Goal: Find specific page/section: Find specific page/section

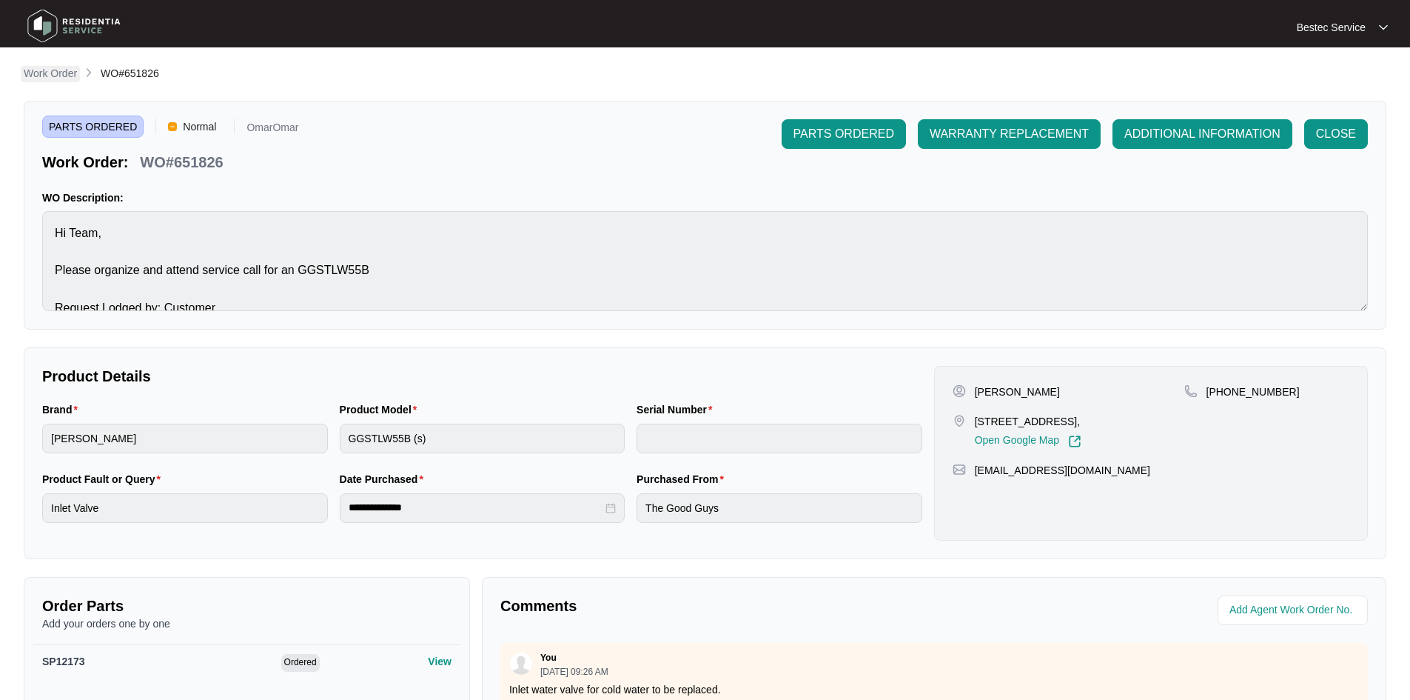
click at [50, 75] on p "Work Order" at bounding box center [50, 73] width 53 height 15
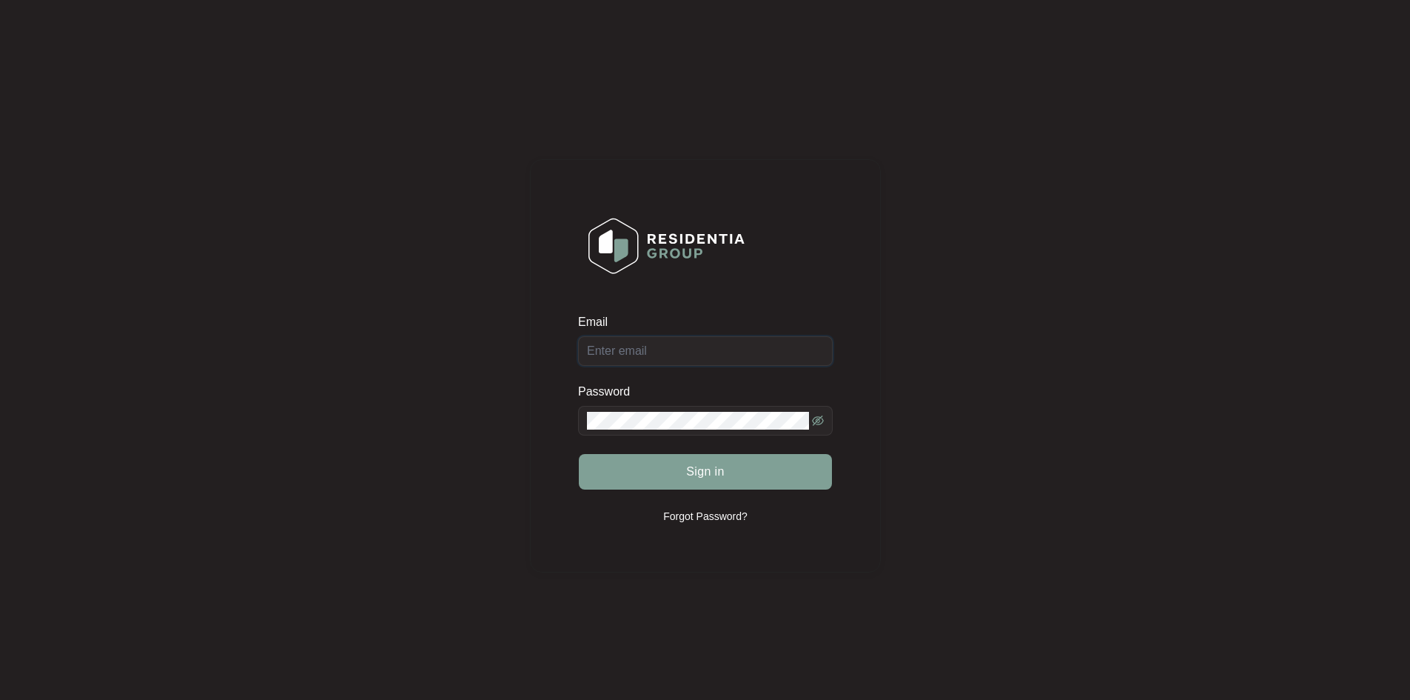
type input "[EMAIL_ADDRESS][DOMAIN_NAME]"
click at [640, 452] on form "Email [EMAIL_ADDRESS][DOMAIN_NAME] Password Sign in" at bounding box center [705, 411] width 255 height 194
click at [664, 480] on button "Sign in" at bounding box center [705, 472] width 253 height 36
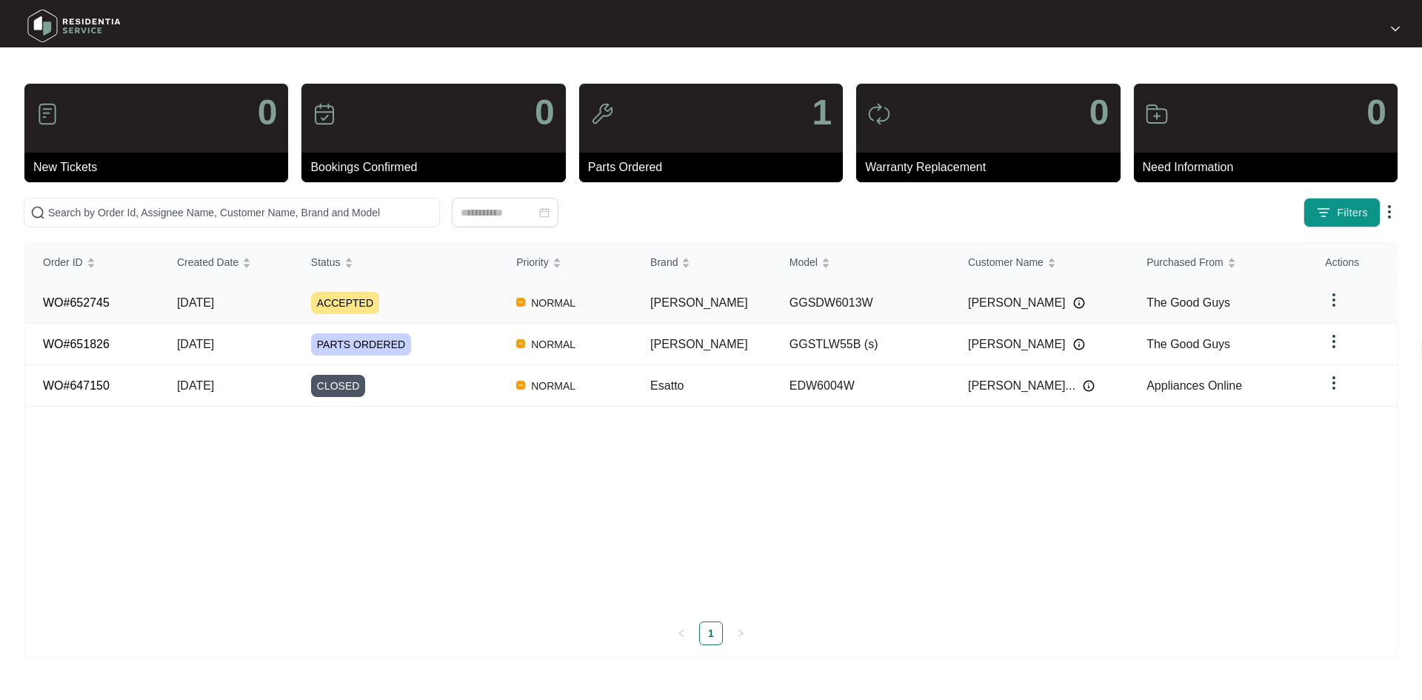
click at [95, 302] on link "WO#652745" at bounding box center [76, 302] width 67 height 13
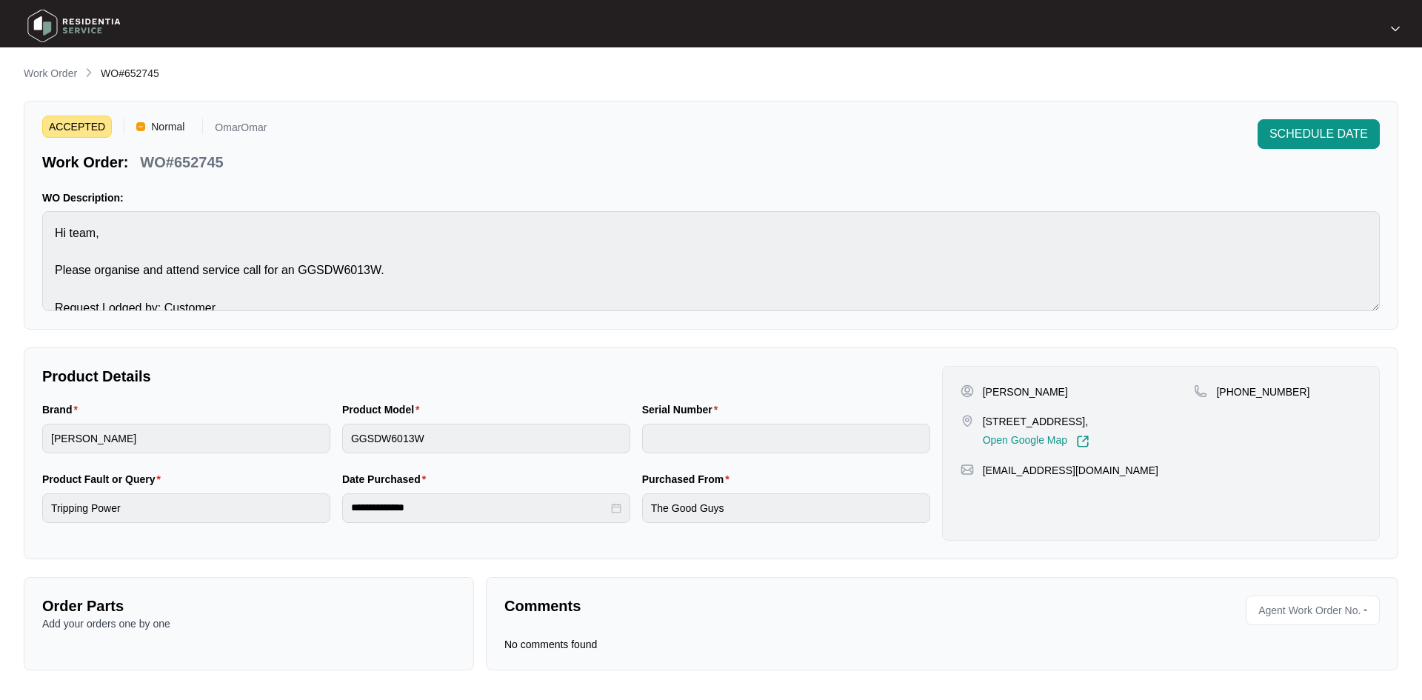
click at [24, 516] on div "**********" at bounding box center [711, 453] width 1374 height 212
click at [362, 141] on div "ACCEPTED Normal OmarOmar Work Order: WO#652745 SCHEDULE DATE" at bounding box center [710, 145] width 1337 height 53
